Goal: Find specific page/section: Find specific page/section

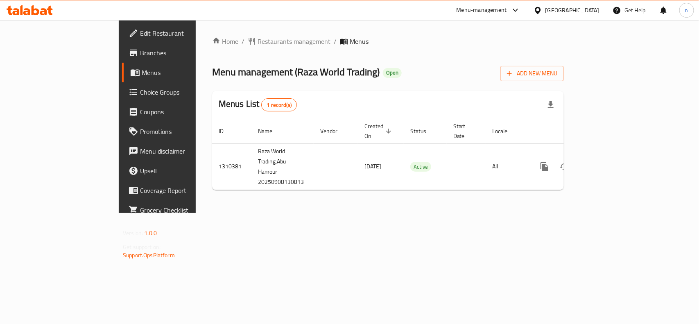
click at [140, 34] on span "Edit Restaurant" at bounding box center [184, 33] width 89 height 10
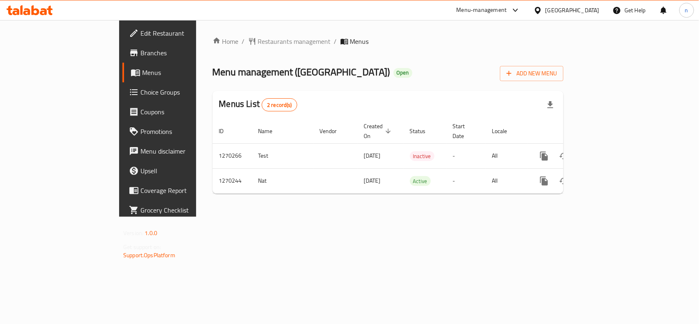
click at [140, 33] on span "Edit Restaurant" at bounding box center [184, 33] width 89 height 10
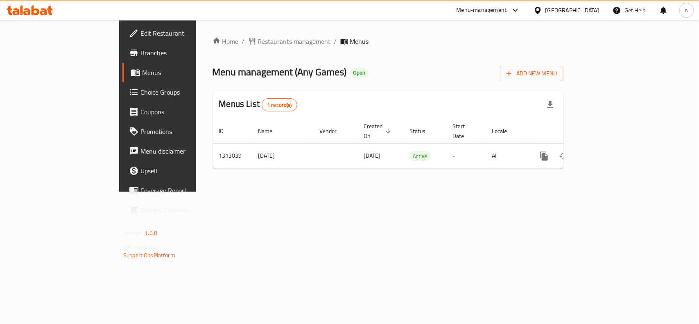
click at [318, 75] on div "Menu management ( Any Games ) Open Add New Menu" at bounding box center [388, 72] width 351 height 18
click at [140, 29] on span "Edit Restaurant" at bounding box center [184, 33] width 89 height 10
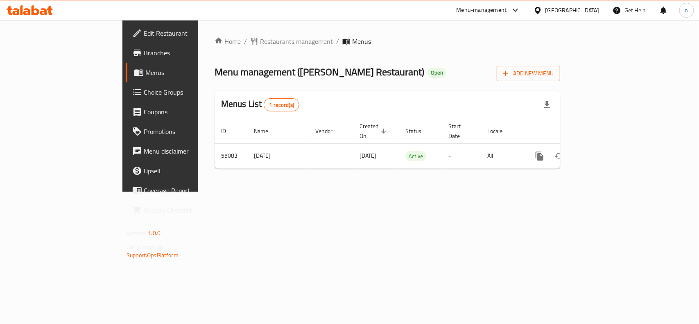
click at [144, 34] on span "Edit Restaurant" at bounding box center [188, 33] width 89 height 10
